Goal: Transaction & Acquisition: Subscribe to service/newsletter

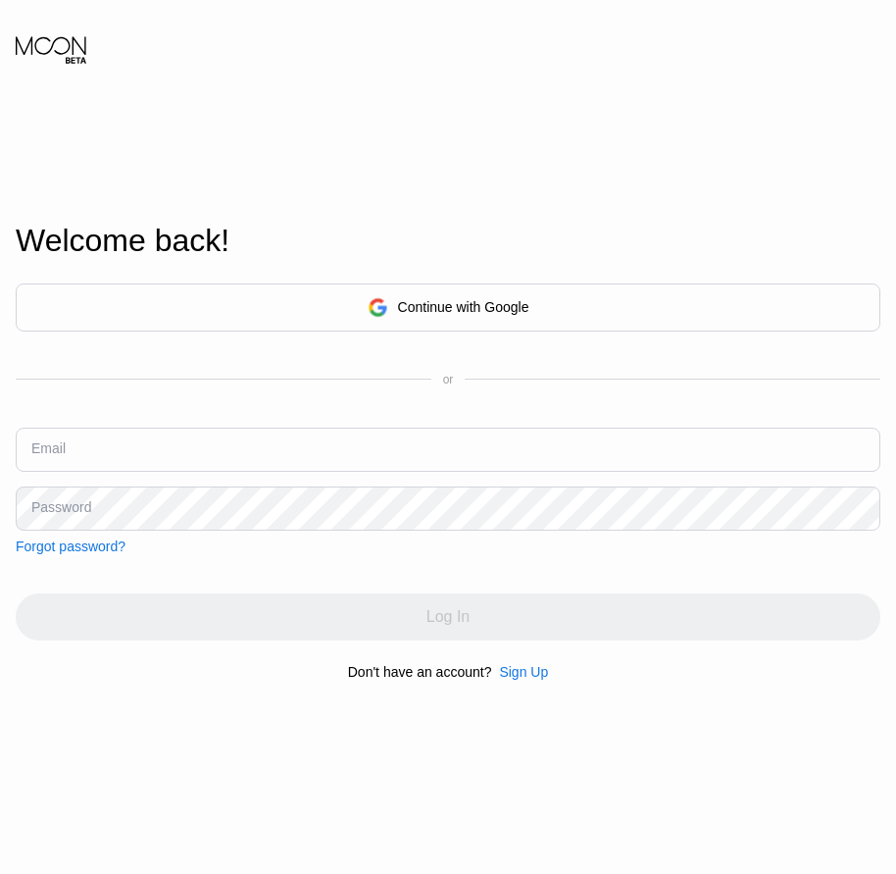
click at [533, 680] on div "Sign Up" at bounding box center [523, 672] width 49 height 16
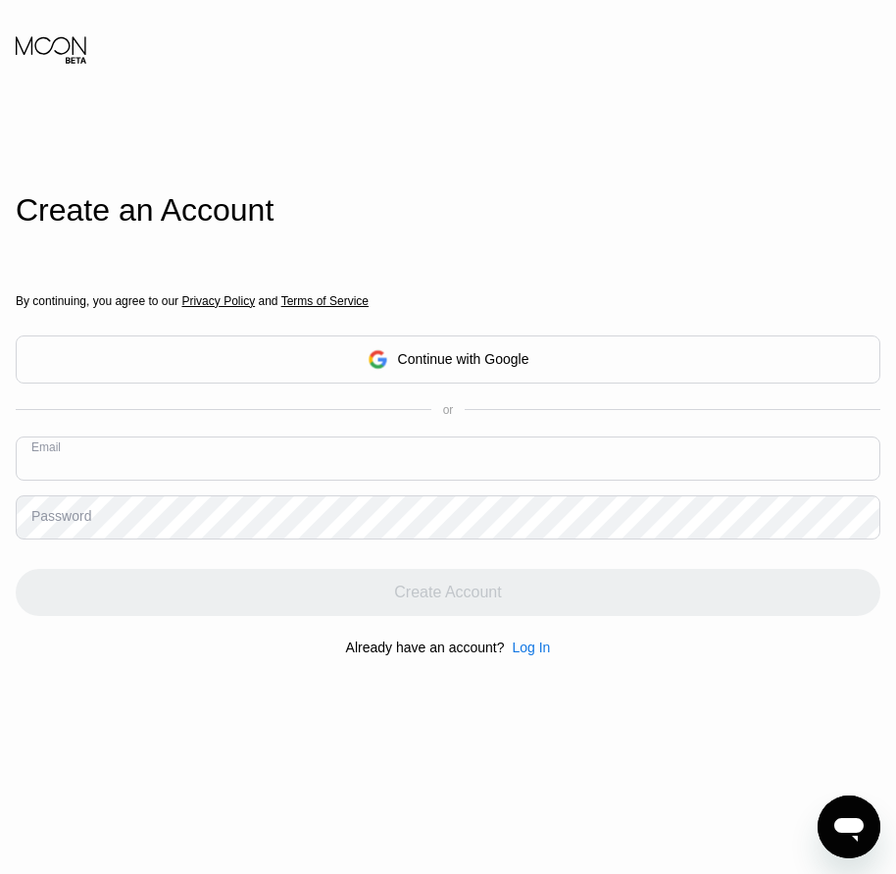
paste input "[EMAIL_ADDRESS][DOMAIN_NAME]"
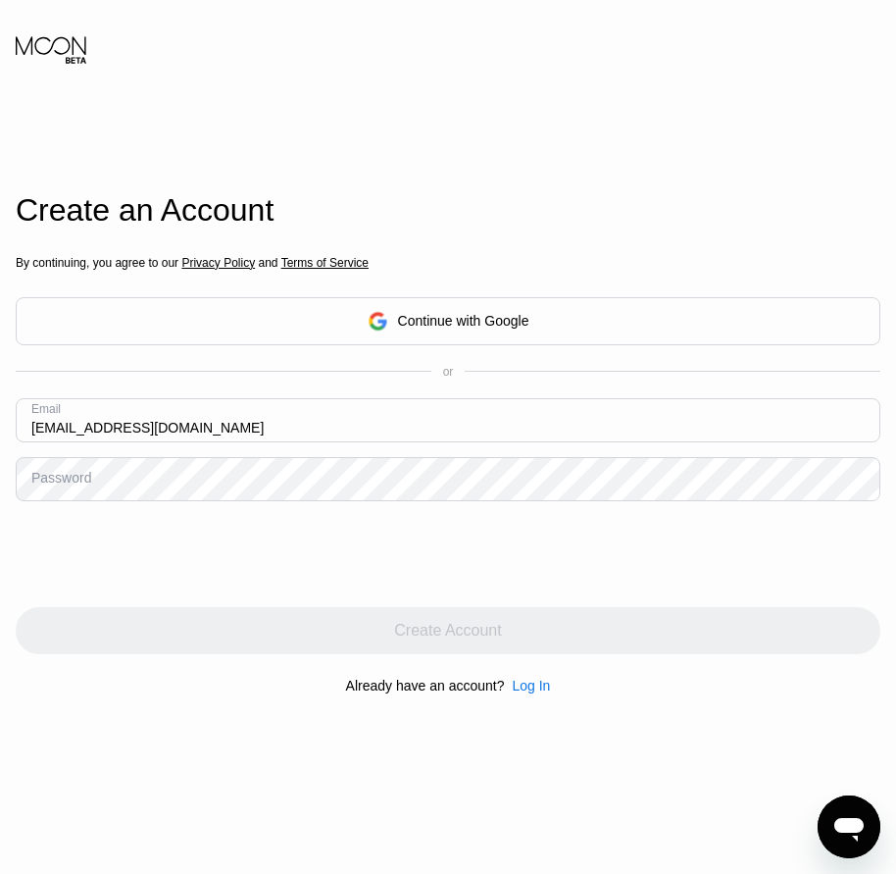
type input "[EMAIL_ADDRESS][DOMAIN_NAME]"
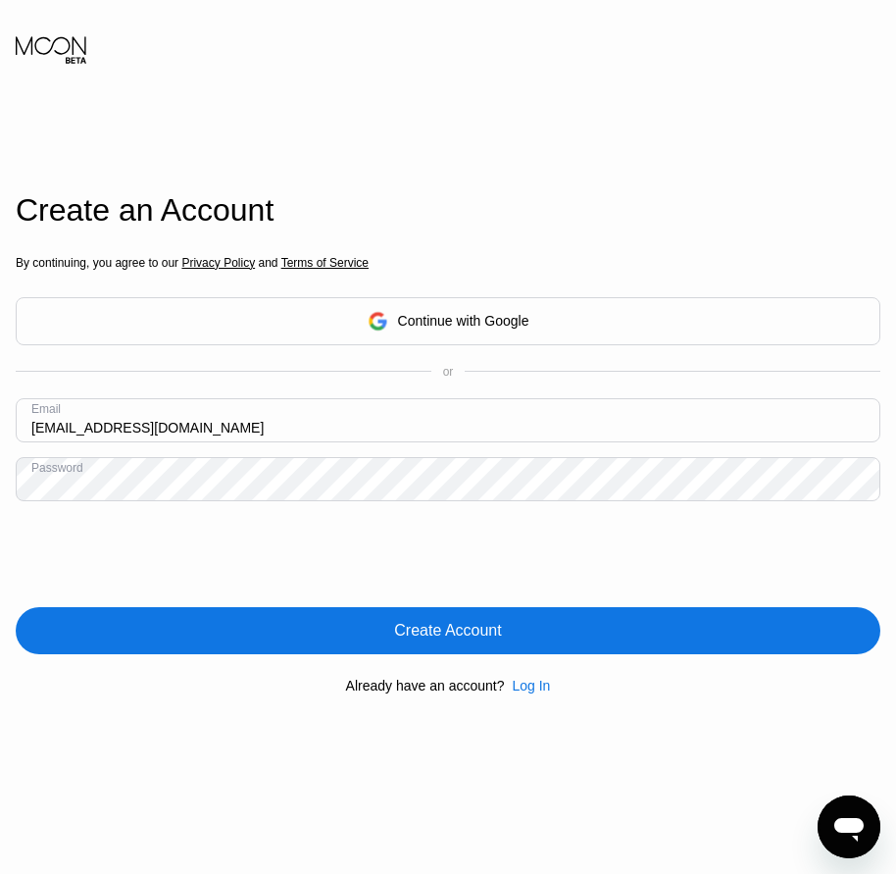
click at [450, 650] on div "Create Account" at bounding box center [448, 630] width 865 height 47
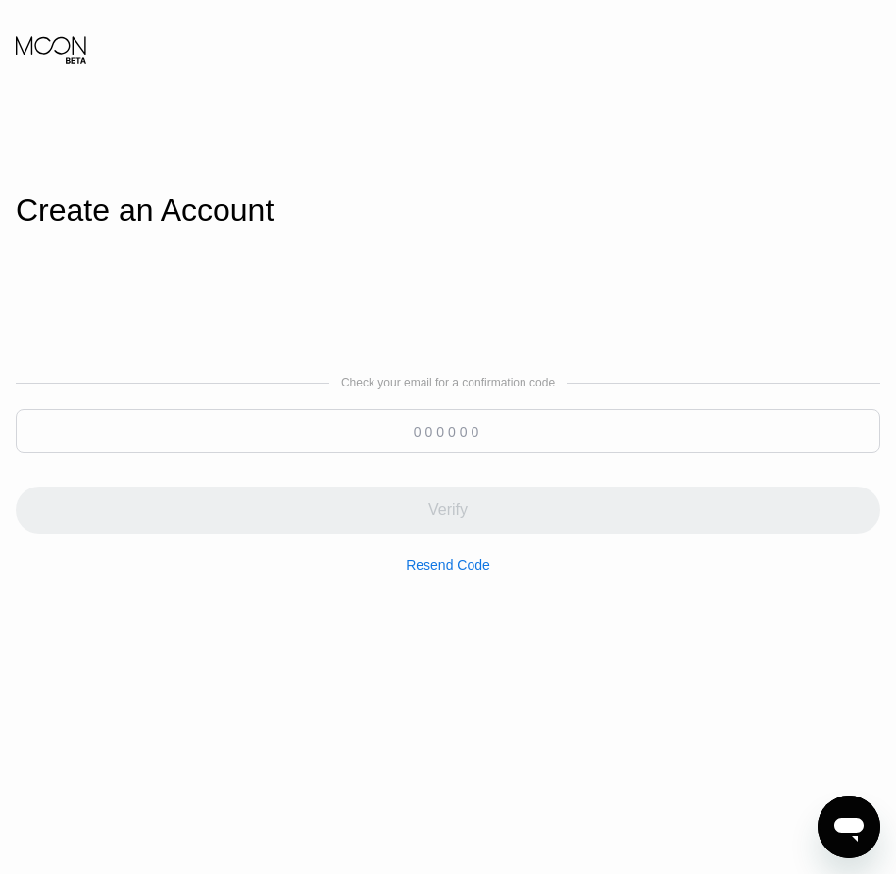
paste input "530581"
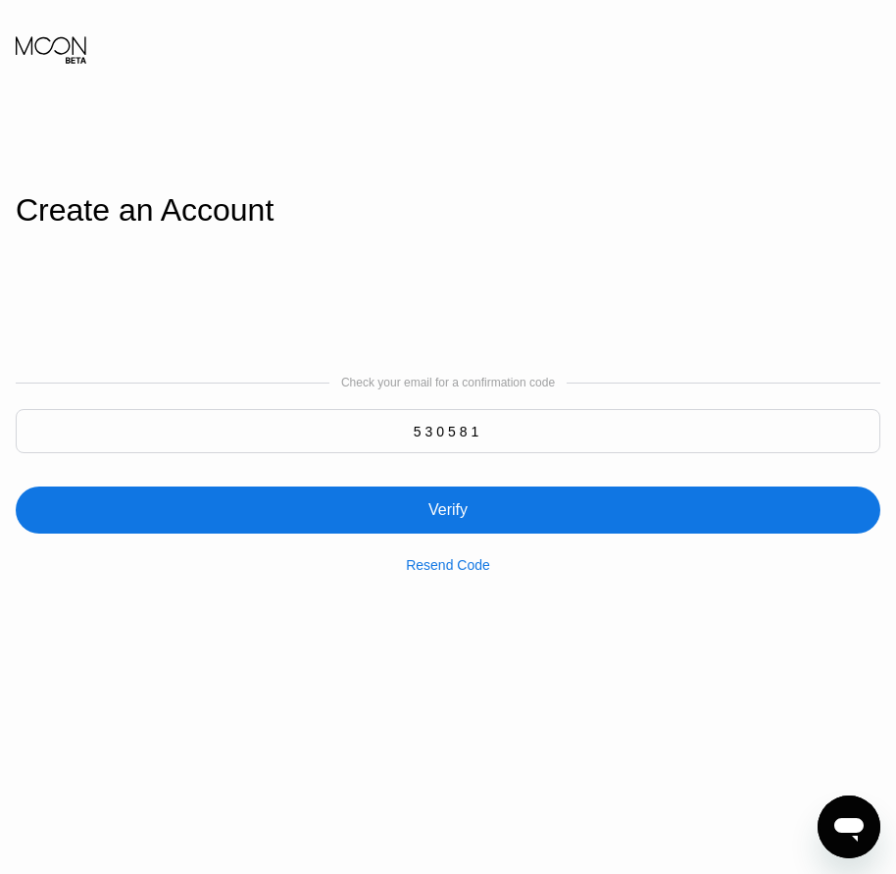
type input "530581"
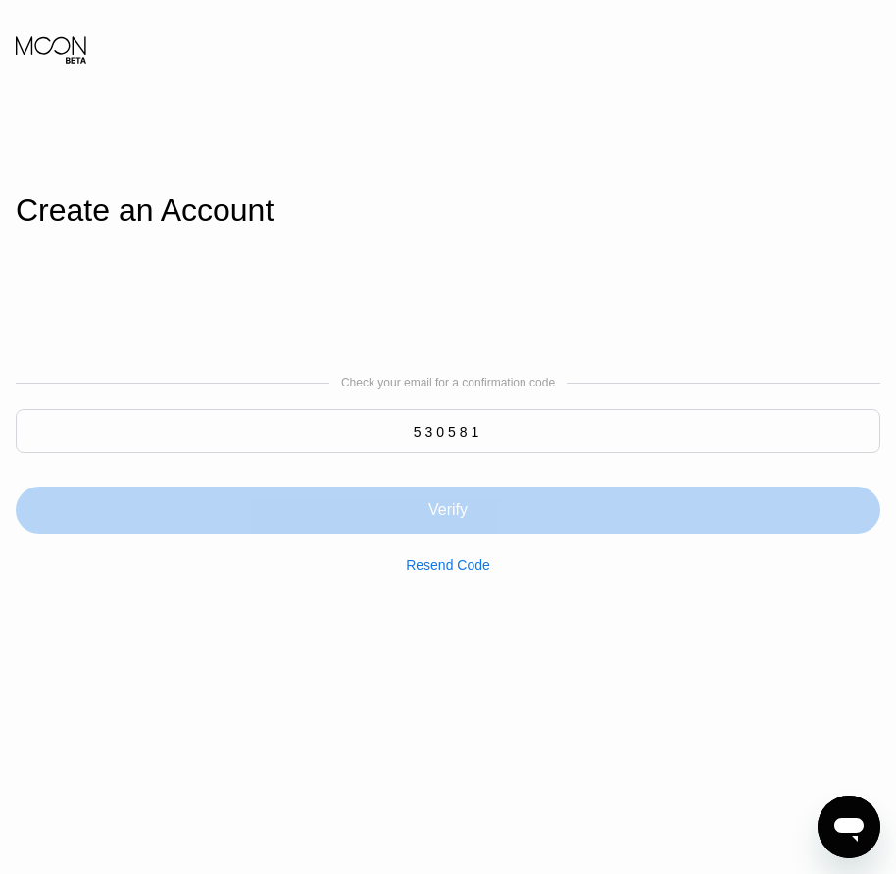
drag, startPoint x: 434, startPoint y: 536, endPoint x: 426, endPoint y: 525, distance: 14.7
click at [433, 533] on div "Verify" at bounding box center [448, 509] width 865 height 47
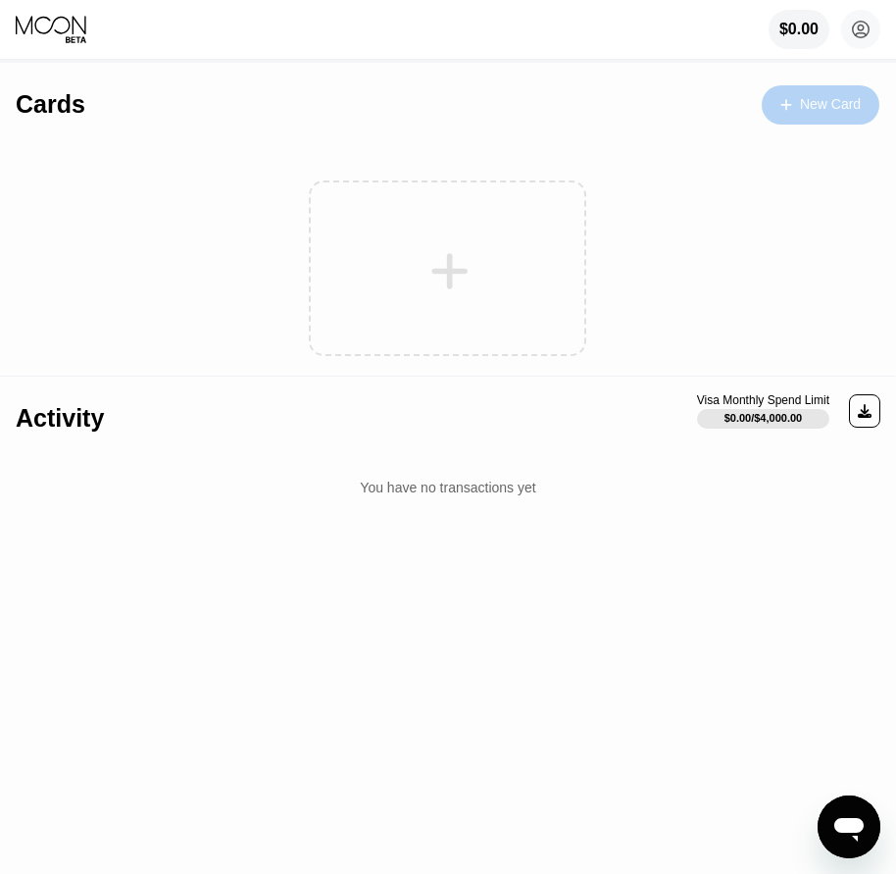
click at [793, 108] on div at bounding box center [796, 104] width 8 height 17
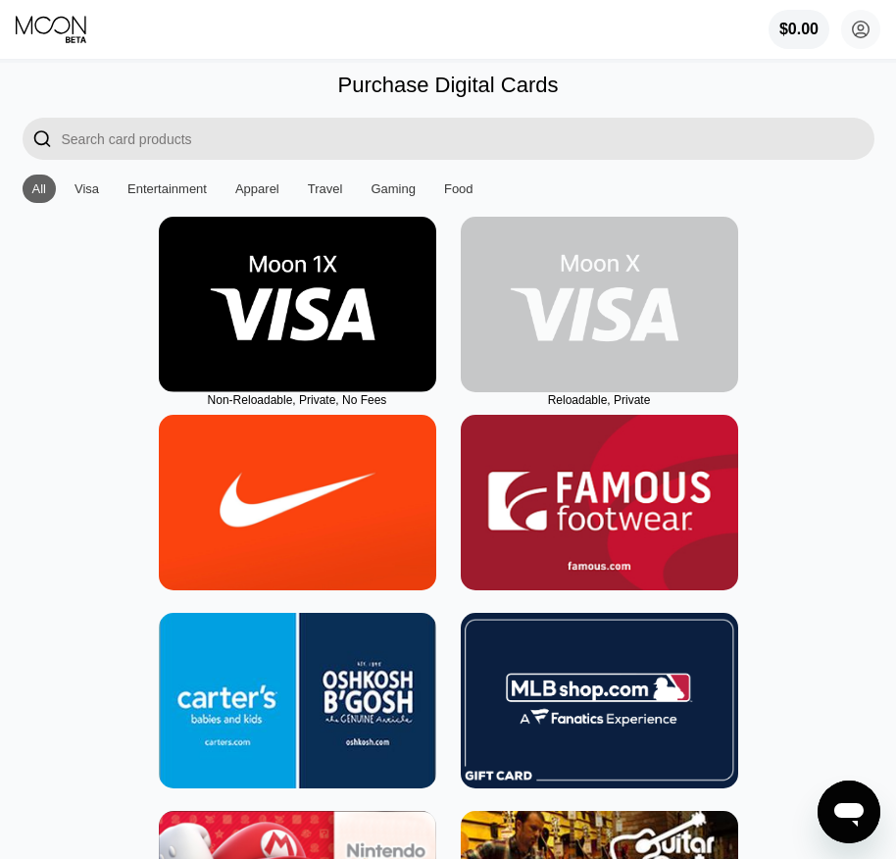
click at [582, 371] on img at bounding box center [600, 305] width 278 height 176
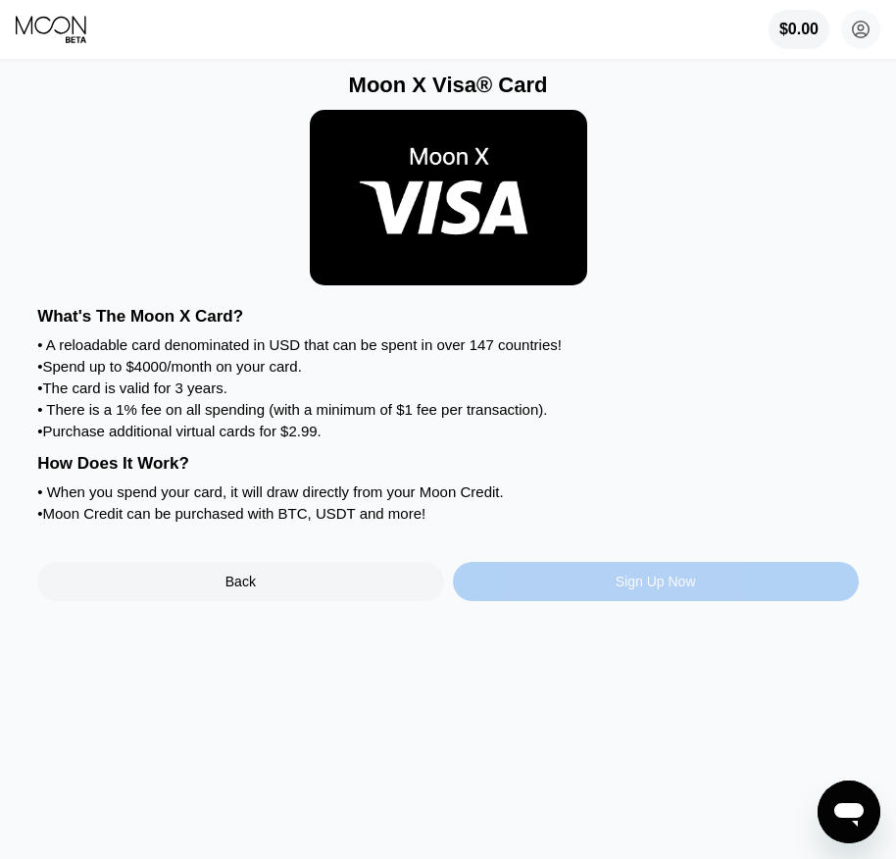
click at [592, 601] on div "Sign Up Now" at bounding box center [656, 581] width 406 height 39
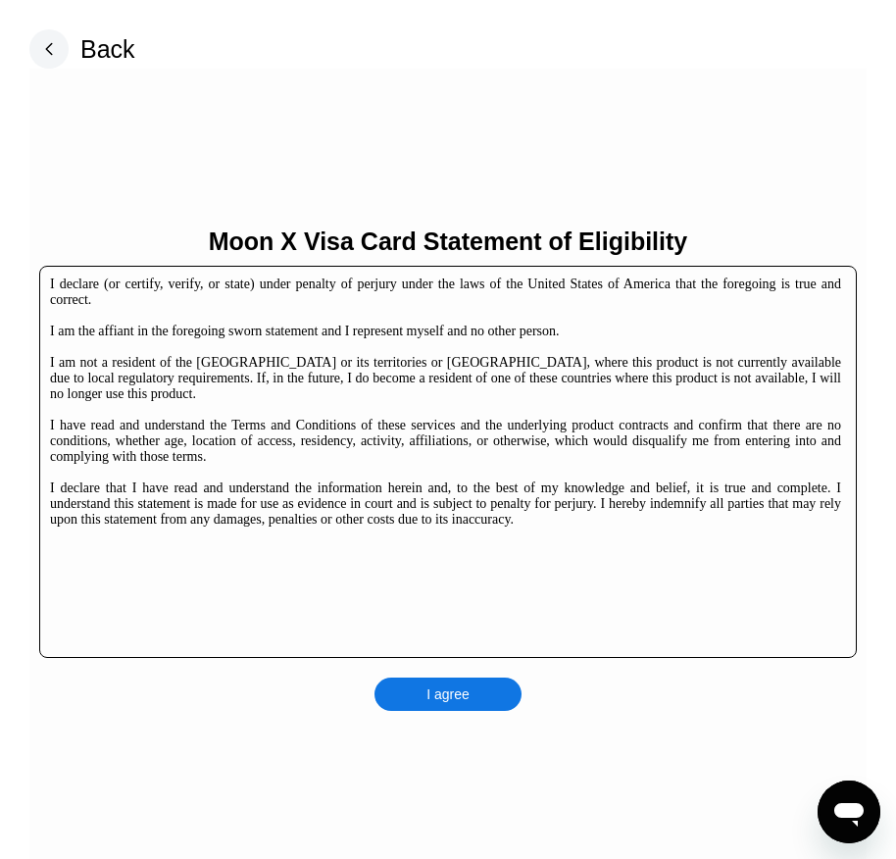
click at [465, 683] on div "I agree" at bounding box center [448, 694] width 147 height 33
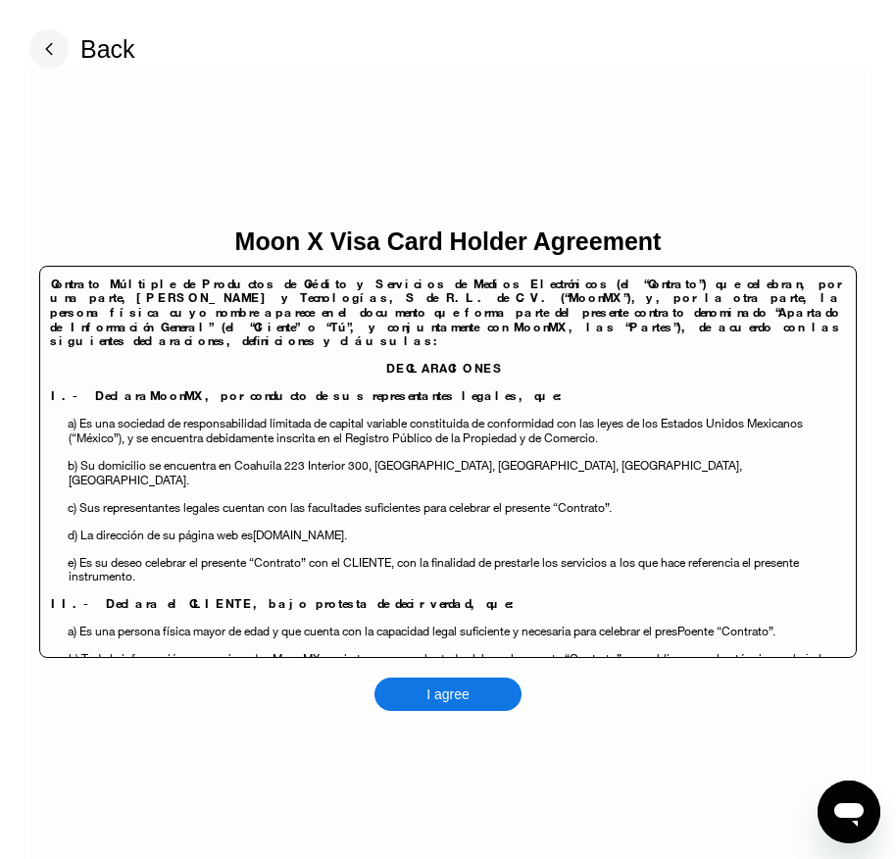
click at [471, 699] on div "I agree" at bounding box center [448, 694] width 147 height 33
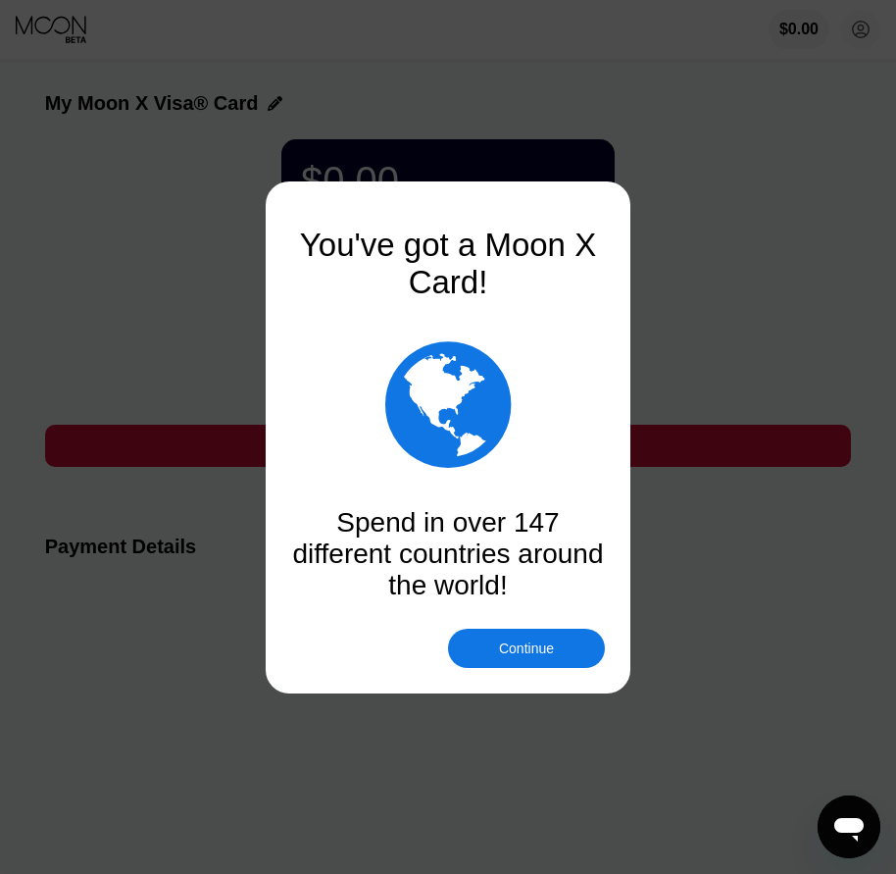
click at [494, 660] on div "Continue" at bounding box center [526, 648] width 157 height 39
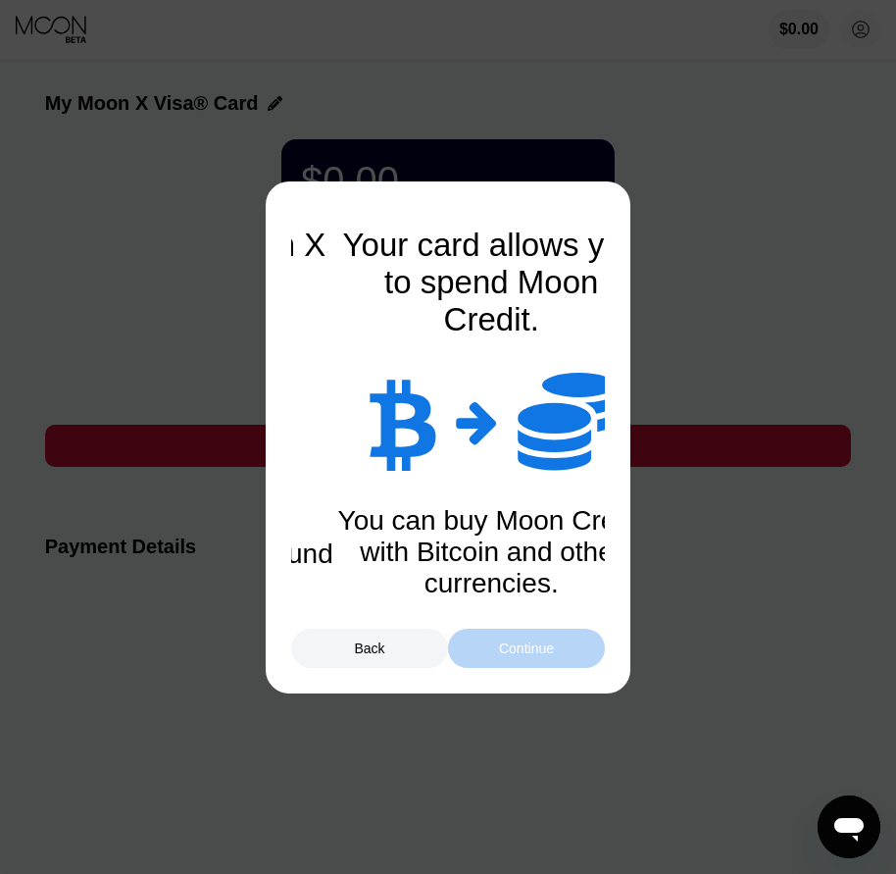
click at [494, 660] on div "Continue" at bounding box center [526, 648] width 157 height 39
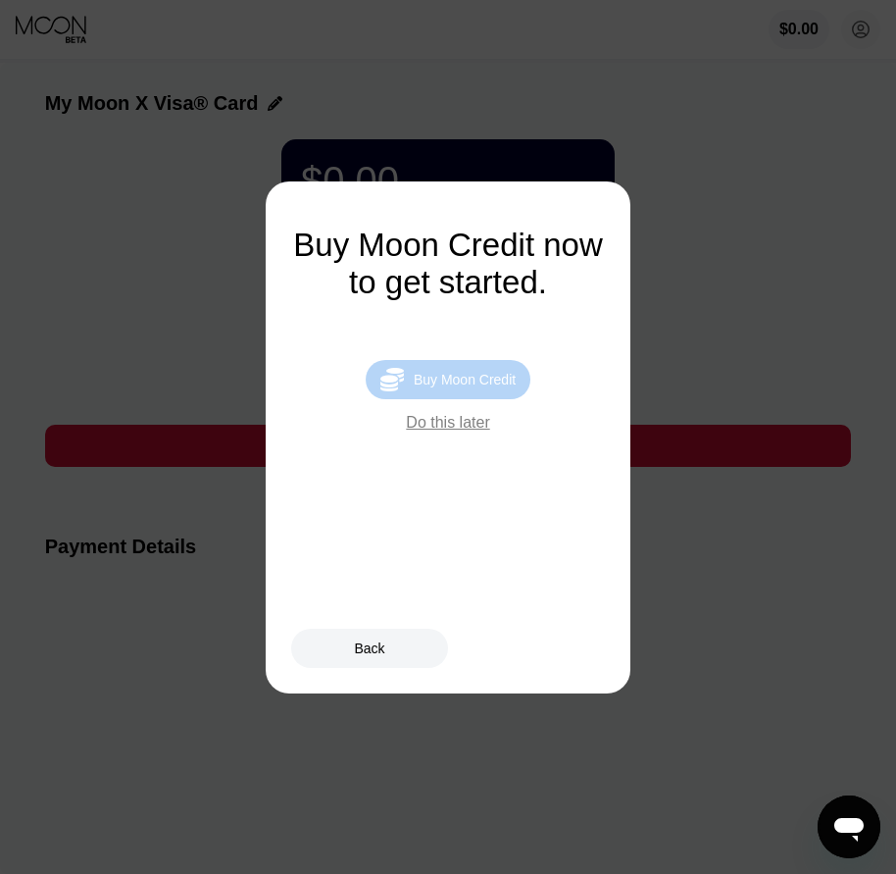
click at [483, 374] on div " Buy Moon Credit" at bounding box center [448, 379] width 165 height 39
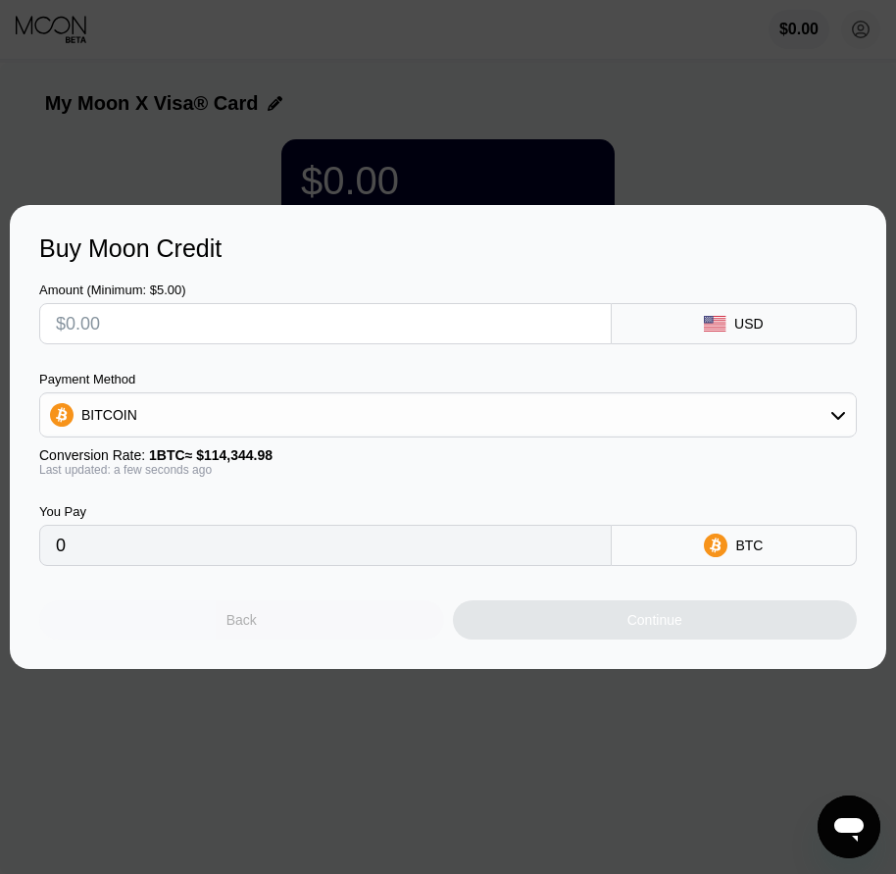
click at [278, 629] on div "Back" at bounding box center [241, 619] width 405 height 39
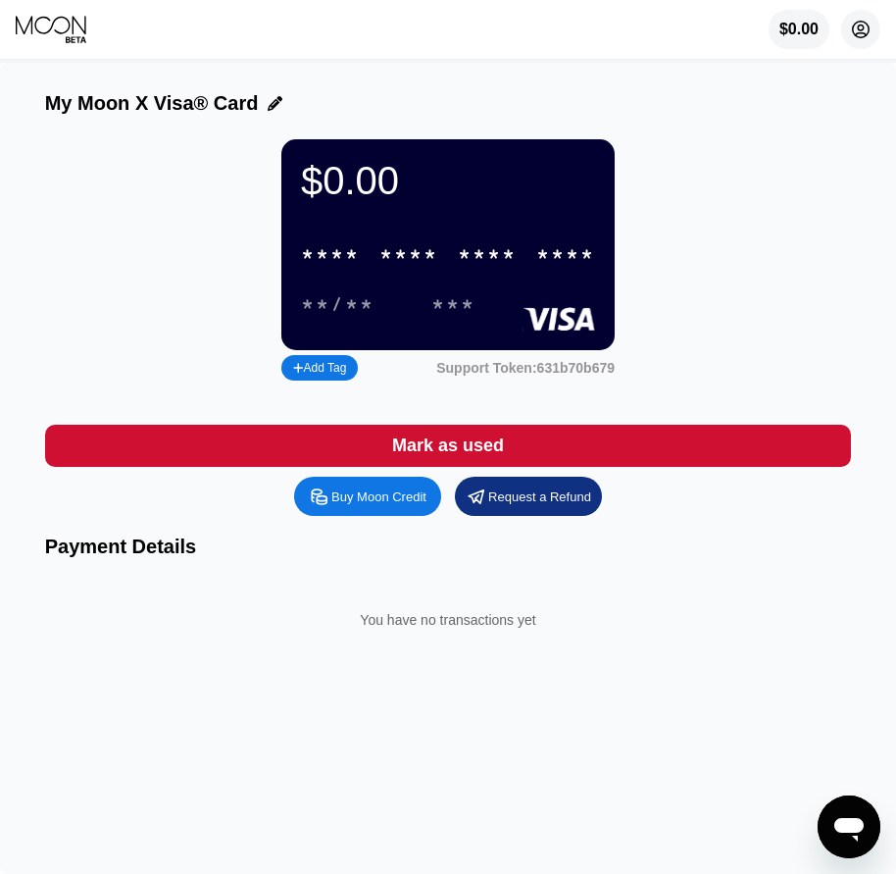
click at [866, 35] on icon at bounding box center [861, 30] width 11 height 11
